Goal: Task Accomplishment & Management: Use online tool/utility

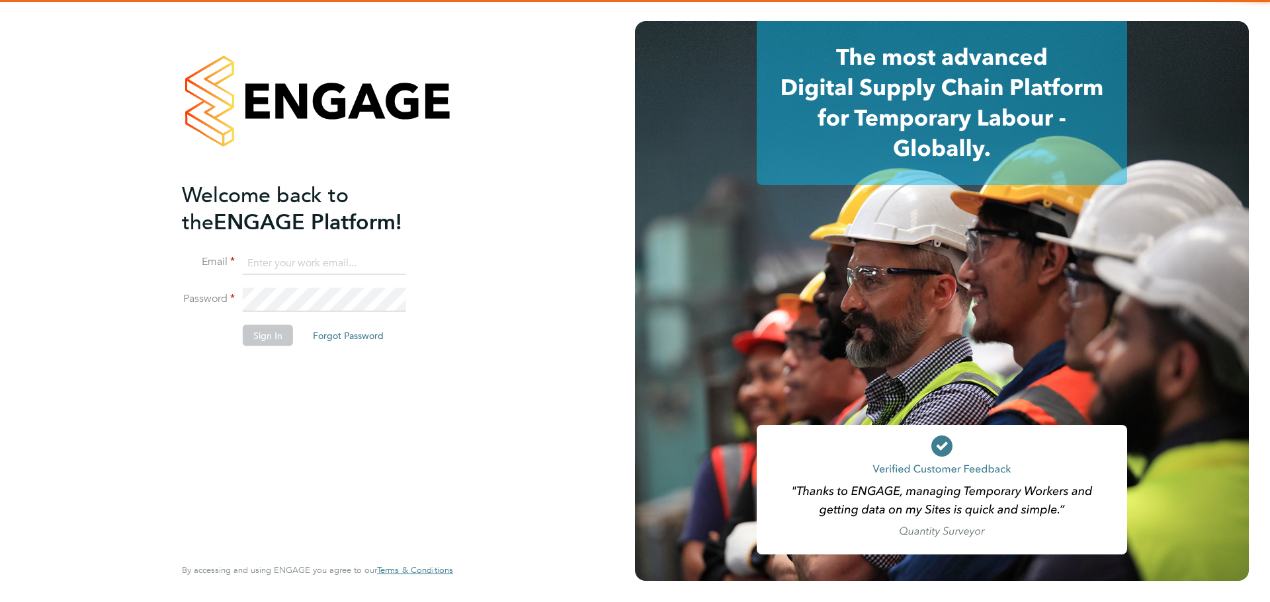
type input "[PERSON_NAME][EMAIL_ADDRESS][DOMAIN_NAME]"
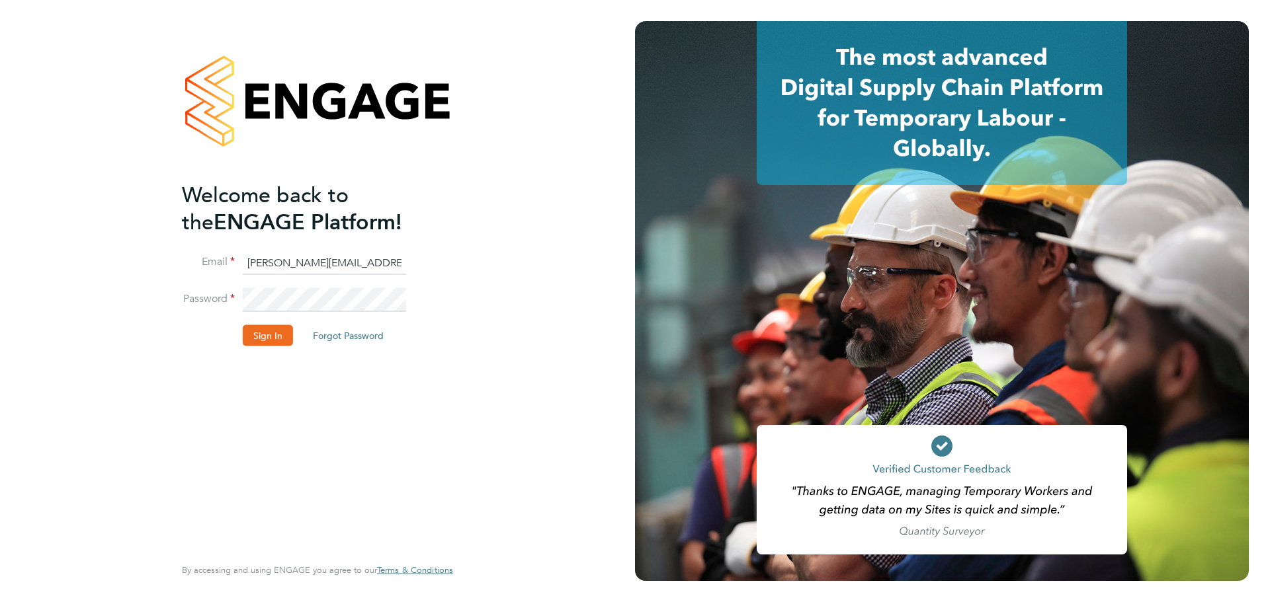
click at [292, 332] on li "Sign In Forgot Password" at bounding box center [311, 342] width 258 height 34
click at [288, 332] on button "Sign In" at bounding box center [268, 335] width 50 height 21
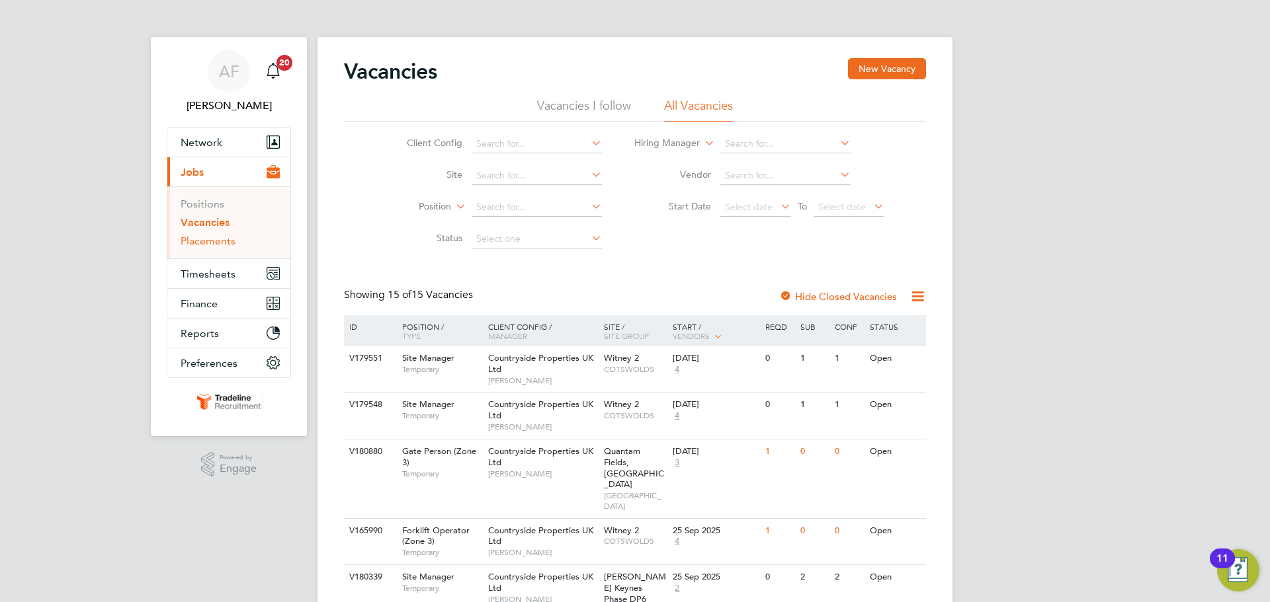
click at [225, 244] on link "Placements" at bounding box center [208, 241] width 55 height 13
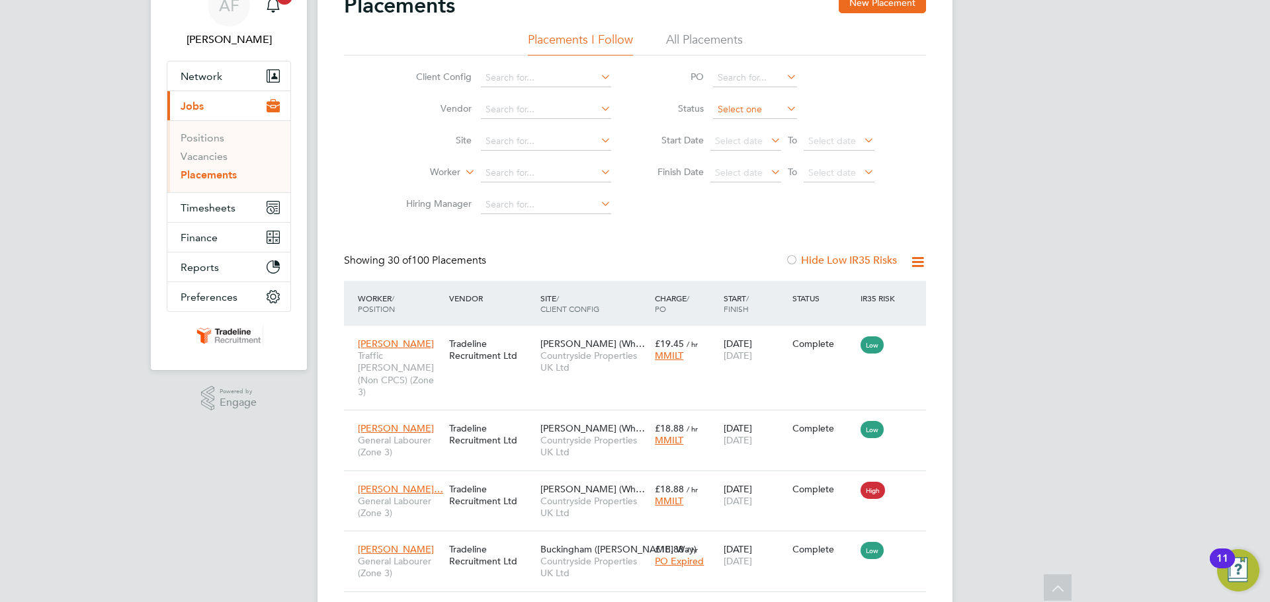
click at [750, 104] on input at bounding box center [755, 110] width 84 height 19
click at [731, 121] on li "Active" at bounding box center [754, 126] width 85 height 17
type input "Active"
